Goal: Transaction & Acquisition: Obtain resource

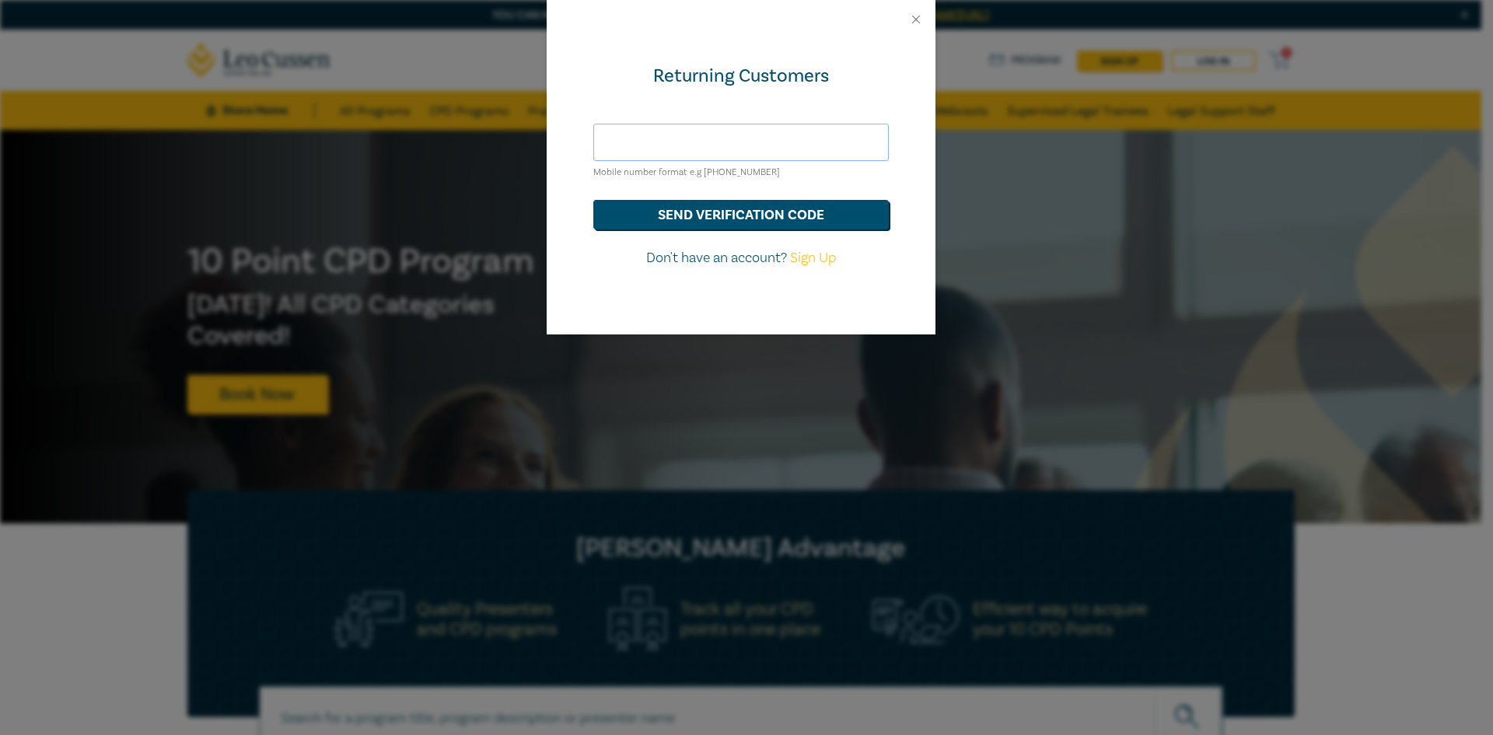
click at [701, 142] on input "text" at bounding box center [741, 142] width 296 height 37
type input "nicoletta.georgantas@dandanis.com.au"
click at [754, 223] on button "send verification code" at bounding box center [741, 215] width 296 height 30
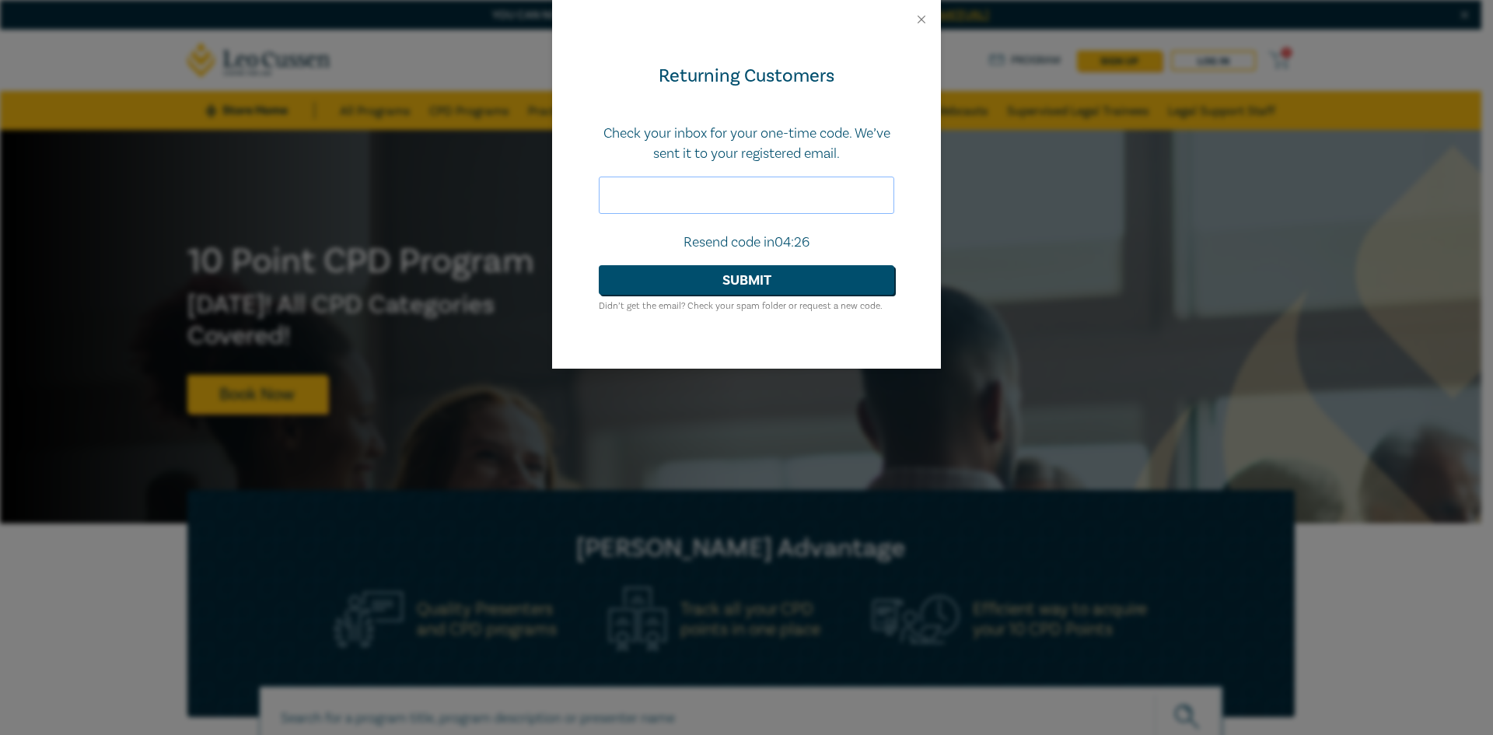
click at [647, 208] on input "text" at bounding box center [747, 195] width 296 height 37
click at [772, 203] on input "text" at bounding box center [747, 195] width 296 height 37
type input "366116"
click at [747, 292] on button "Submit" at bounding box center [747, 280] width 296 height 30
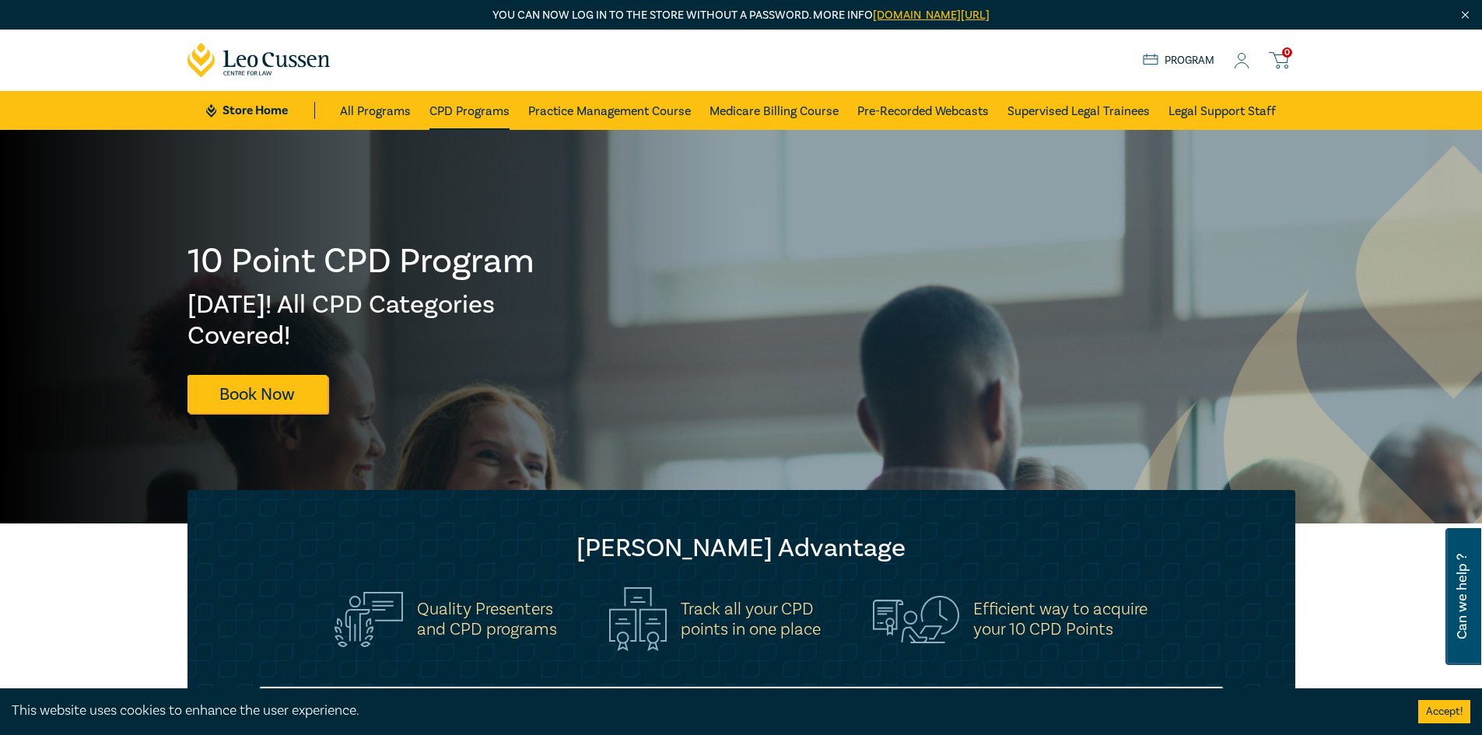
drag, startPoint x: 458, startPoint y: 115, endPoint x: 474, endPoint y: 111, distance: 16.8
click at [458, 115] on link "CPD Programs" at bounding box center [469, 110] width 80 height 39
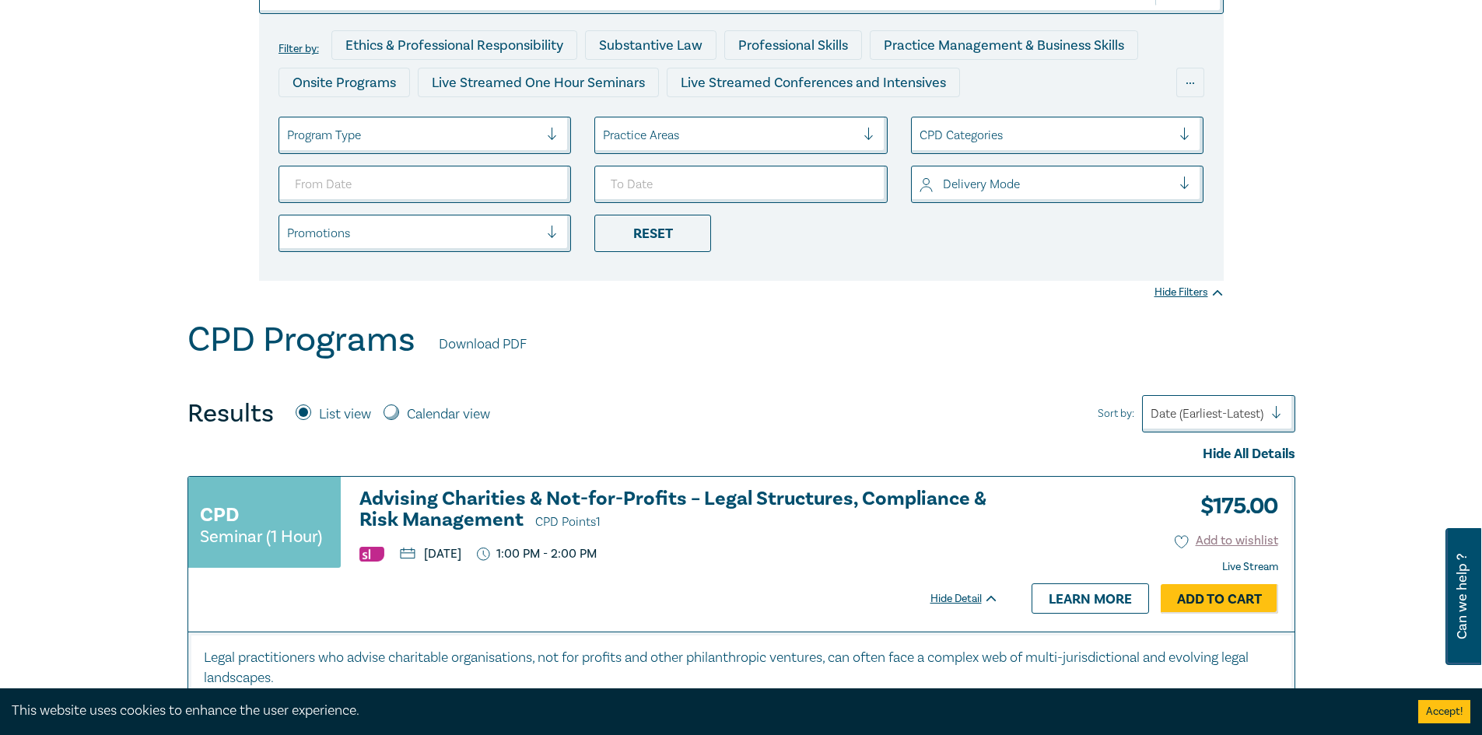
scroll to position [78, 0]
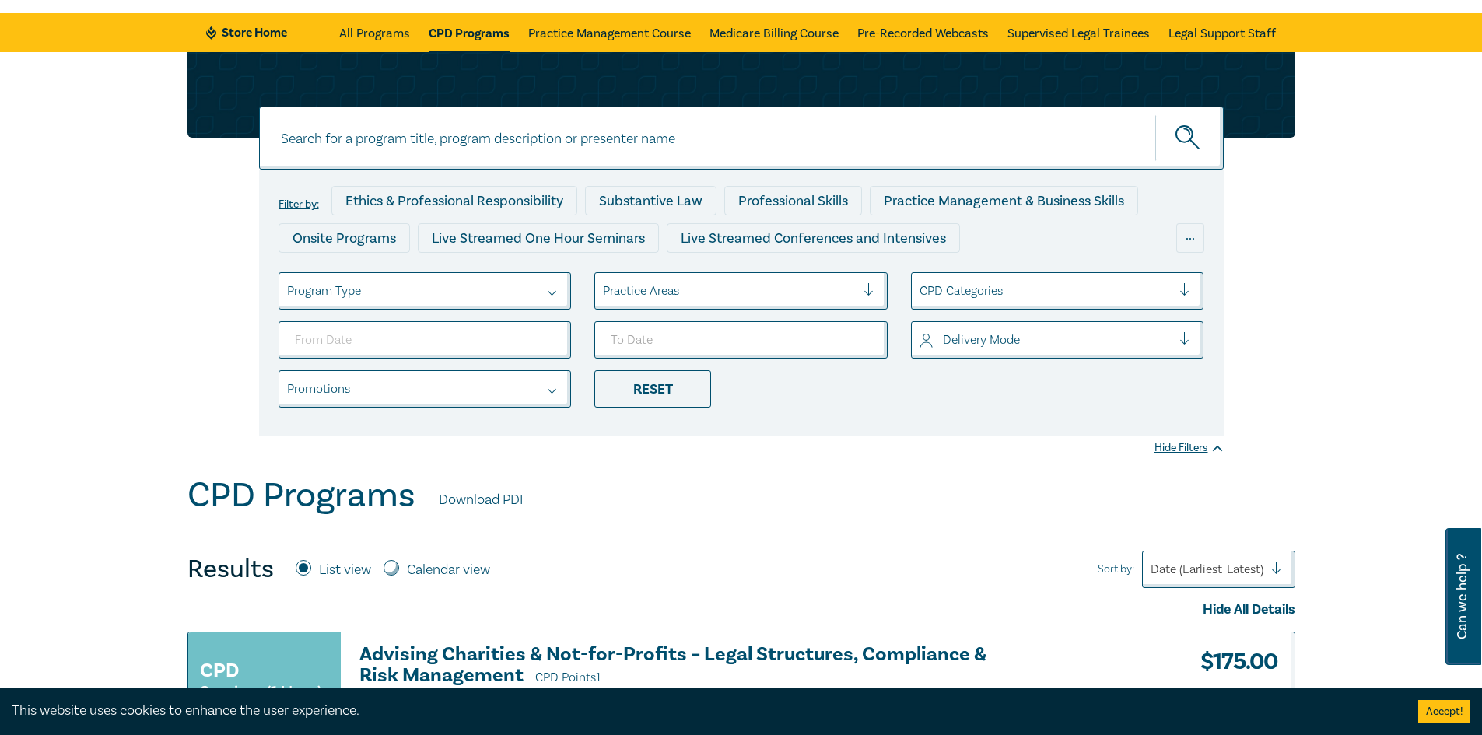
drag, startPoint x: 439, startPoint y: 341, endPoint x: 460, endPoint y: 332, distance: 23.0
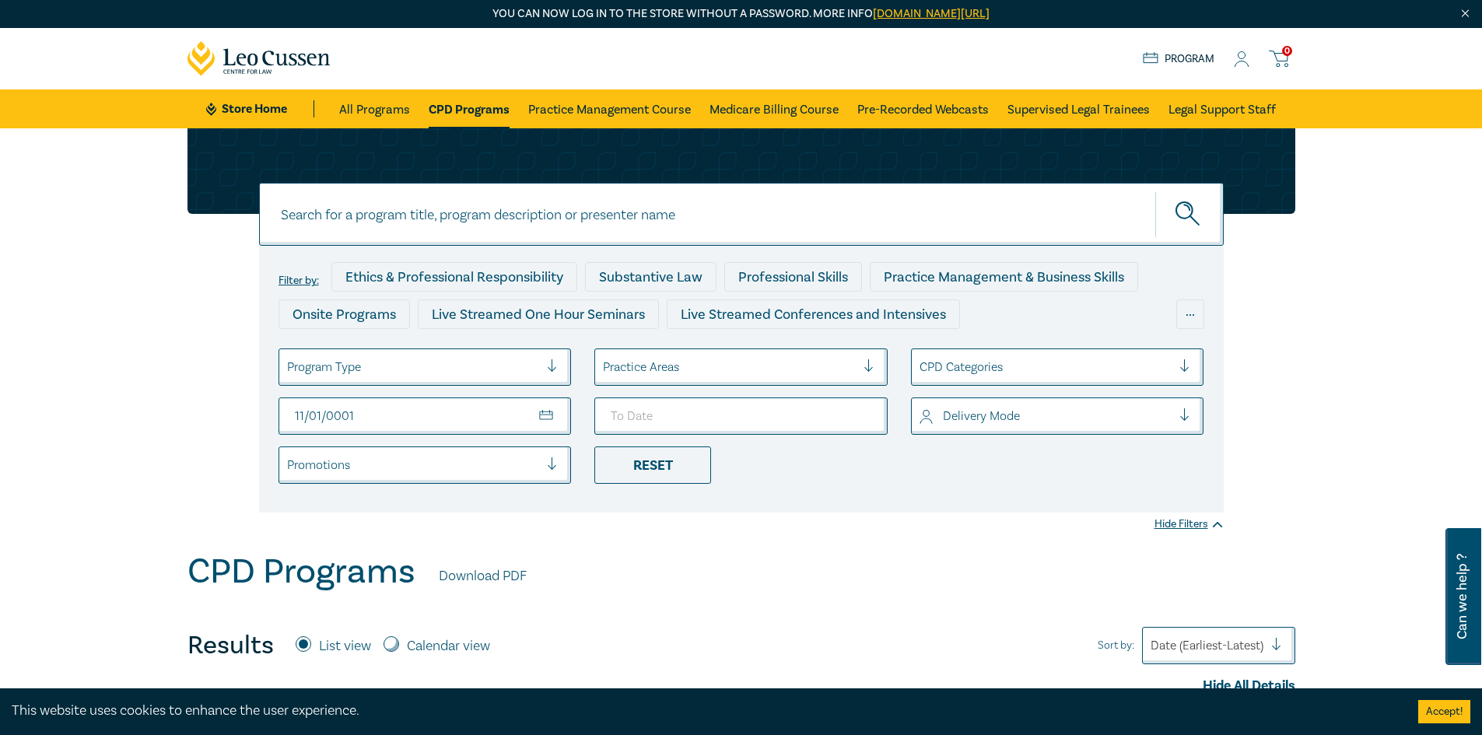
scroll to position [0, 0]
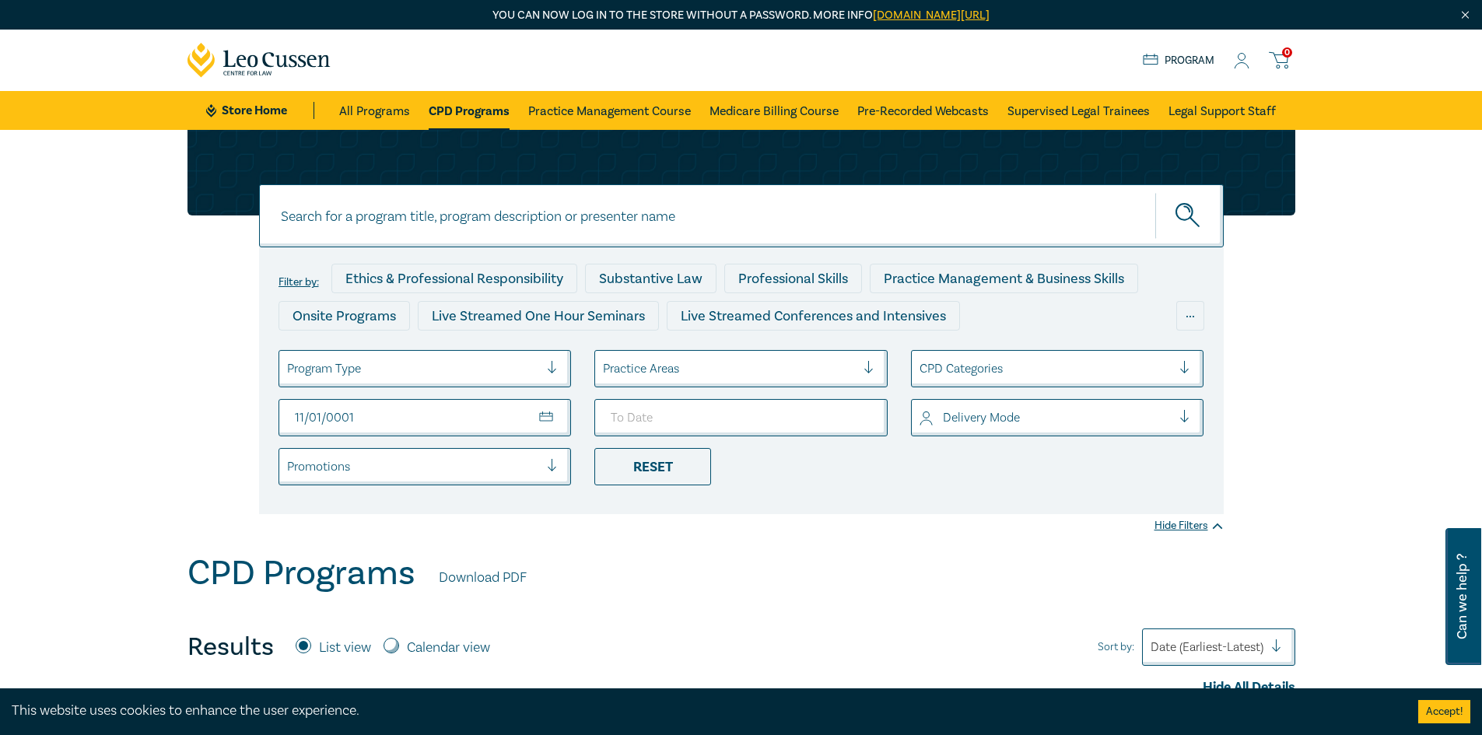
type input "[PHONE_NUMBER]"
type input "[DATE]"
click at [1155, 192] on button "submit" at bounding box center [1189, 215] width 68 height 47
click at [810, 458] on li "Reset" at bounding box center [741, 466] width 317 height 37
type input "[DATE]"
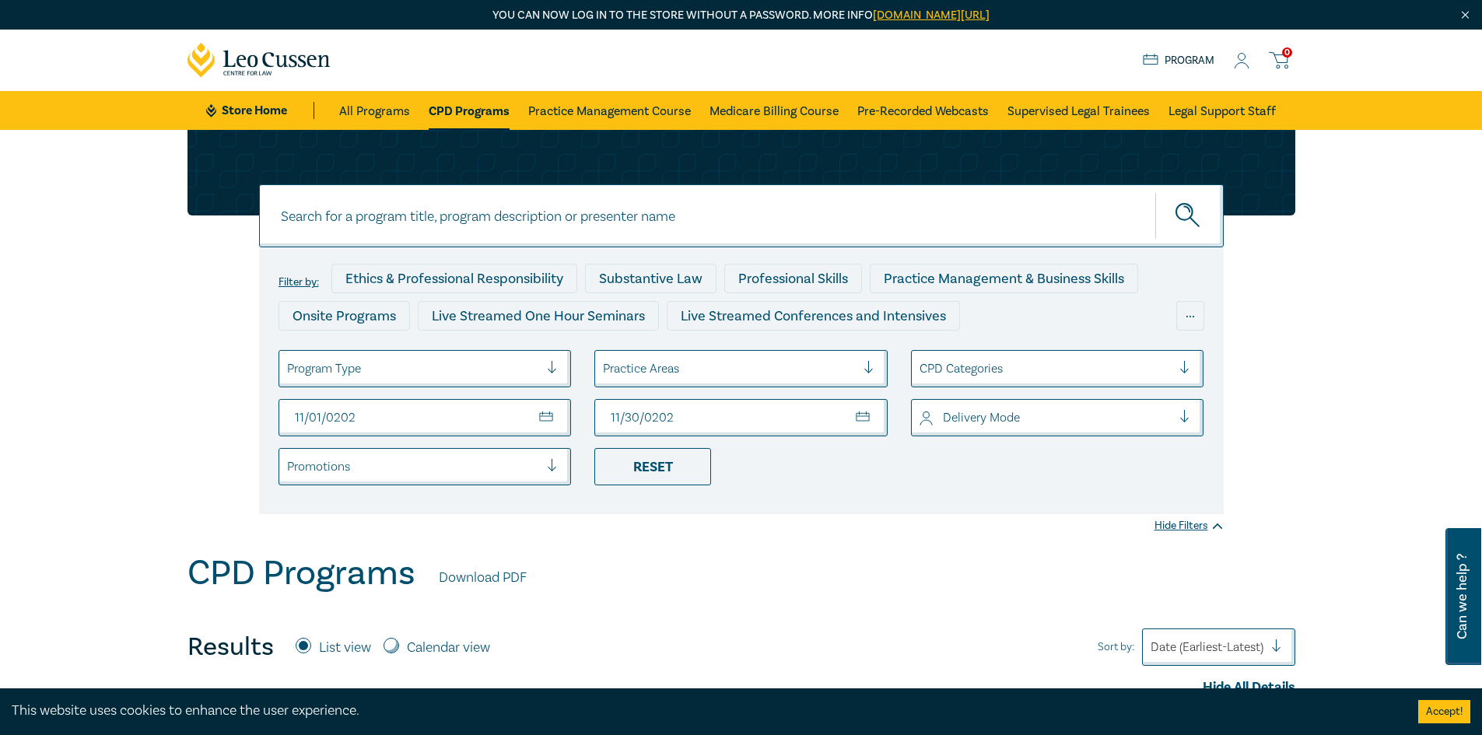
click at [740, 571] on div "CPD Programs Download PDF" at bounding box center [741, 577] width 1108 height 48
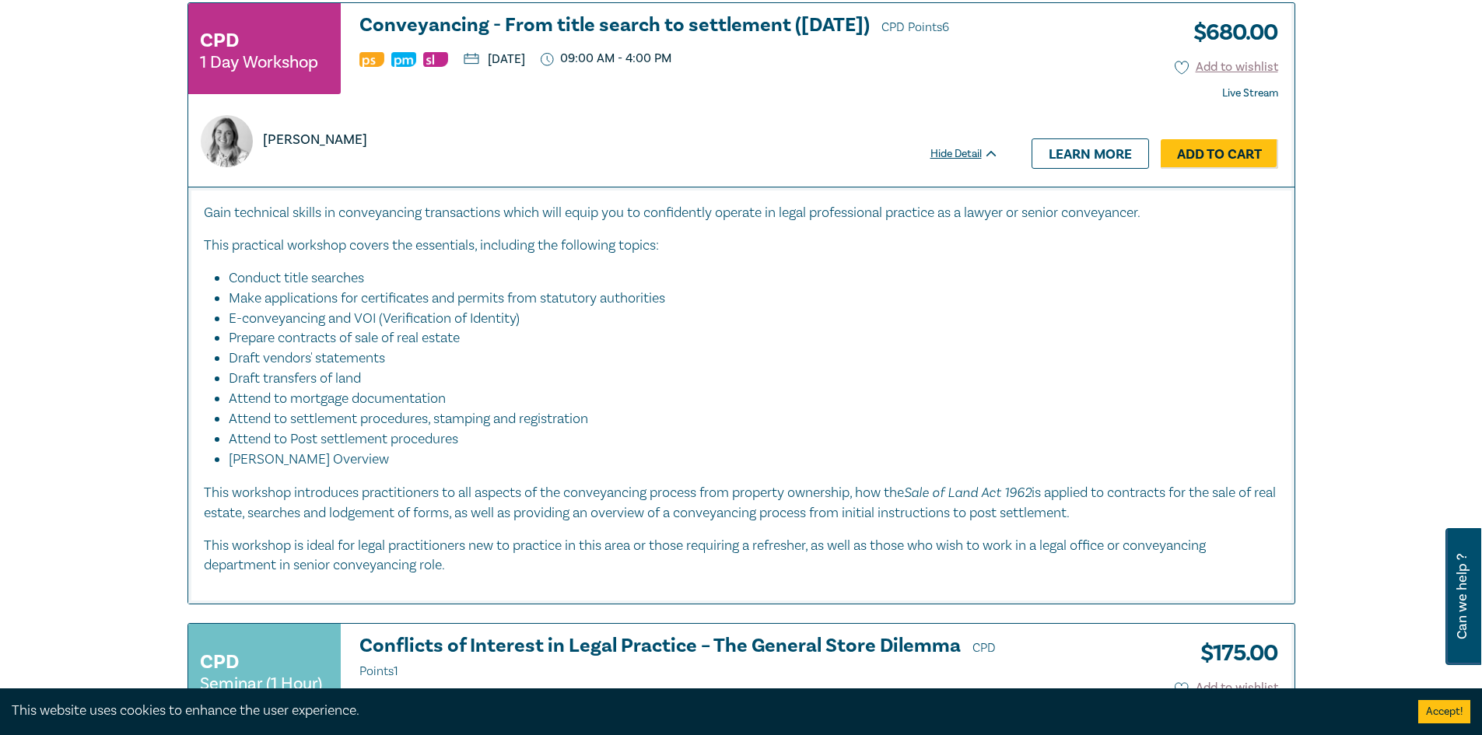
scroll to position [4822, 0]
